Goal: Task Accomplishment & Management: Manage account settings

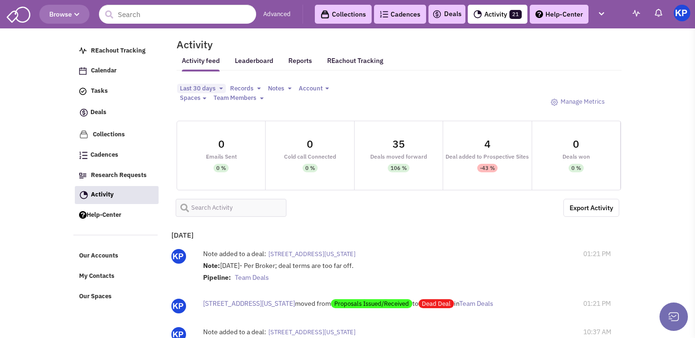
select select
click at [442, 9] on link "Deals" at bounding box center [446, 14] width 29 height 11
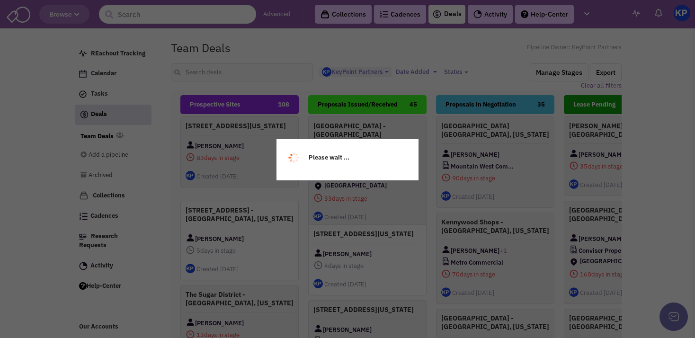
select select "1900"
select select
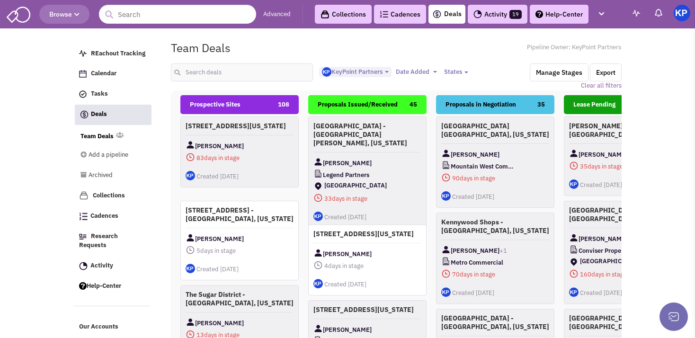
scroll to position [9, 0]
click at [209, 69] on input "text" at bounding box center [242, 72] width 142 height 18
type input "round lake"
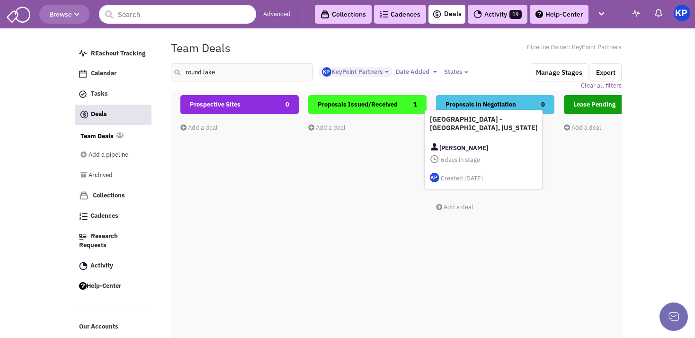
drag, startPoint x: 364, startPoint y: 138, endPoint x: 480, endPoint y: 132, distance: 116.5
click at [480, 132] on h4 "[GEOGRAPHIC_DATA] - [GEOGRAPHIC_DATA], [US_STATE]" at bounding box center [484, 123] width 108 height 17
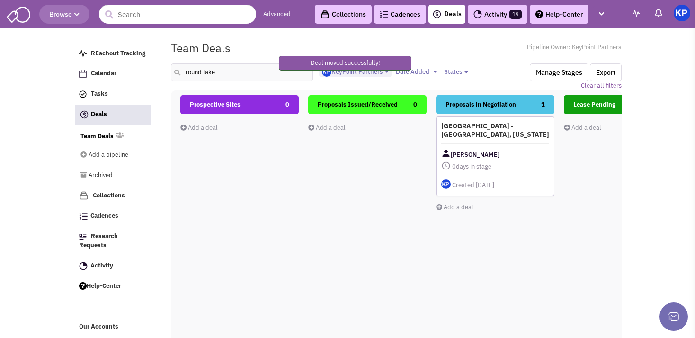
click at [491, 137] on h4 "[GEOGRAPHIC_DATA] - [GEOGRAPHIC_DATA], [US_STATE]" at bounding box center [495, 130] width 108 height 17
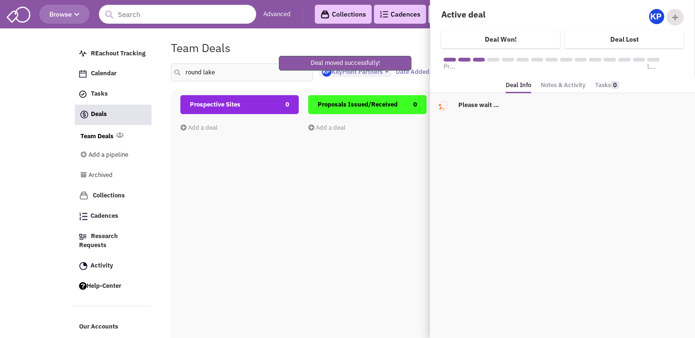
scroll to position [110, 0]
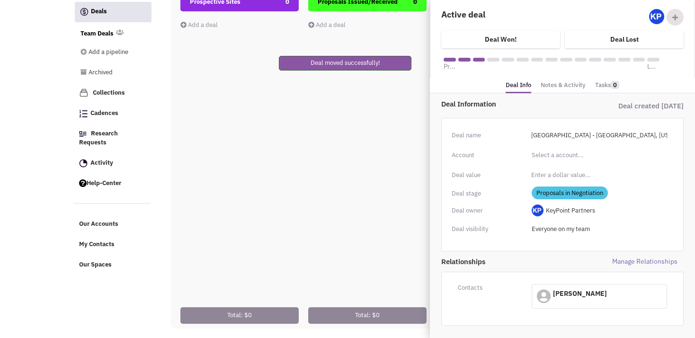
click at [554, 84] on link "Notes & Activity" at bounding box center [562, 86] width 45 height 14
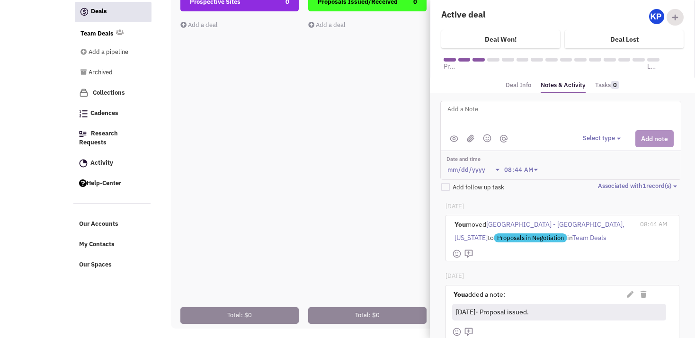
click at [542, 143] on div at bounding box center [560, 138] width 240 height 17
click at [466, 135] on img at bounding box center [470, 138] width 8 height 8
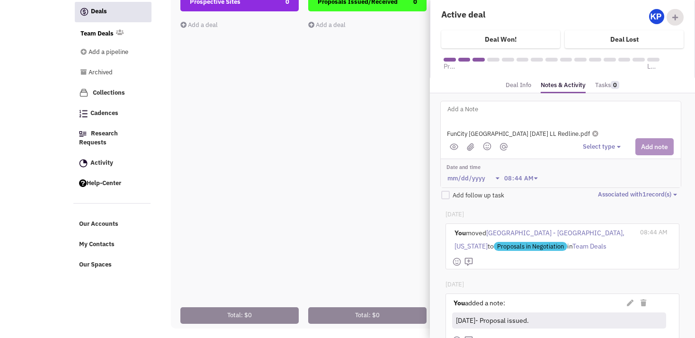
click at [464, 105] on textarea at bounding box center [563, 117] width 234 height 26
type textarea "[DATE]- Counter received; comparison sent to Client for review."
click at [466, 149] on li at bounding box center [470, 147] width 11 height 12
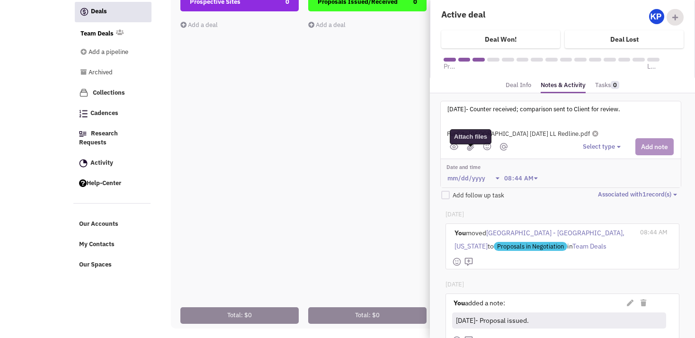
click at [468, 143] on img at bounding box center [470, 147] width 8 height 8
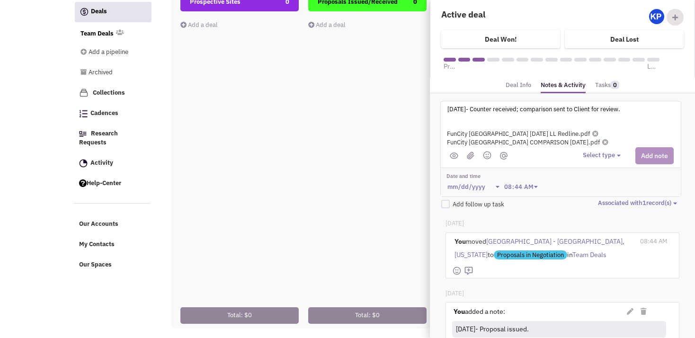
click at [599, 155] on button "Select type" at bounding box center [602, 155] width 41 height 9
click at [599, 199] on div "Log a note" at bounding box center [596, 200] width 23 height 9
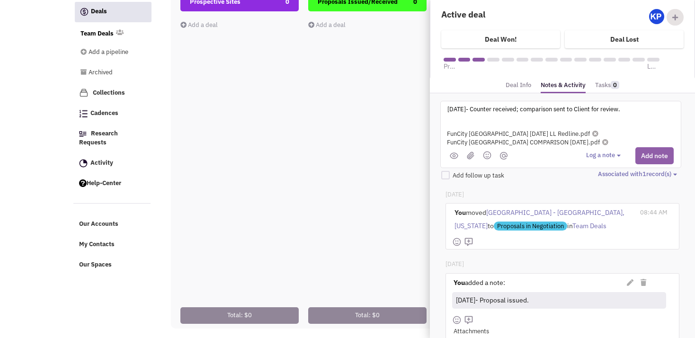
click at [635, 156] on button "Add note" at bounding box center [654, 155] width 38 height 17
